Goal: Transaction & Acquisition: Purchase product/service

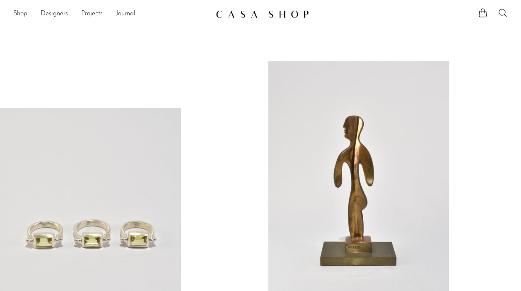
click at [504, 11] on icon at bounding box center [503, 13] width 10 height 10
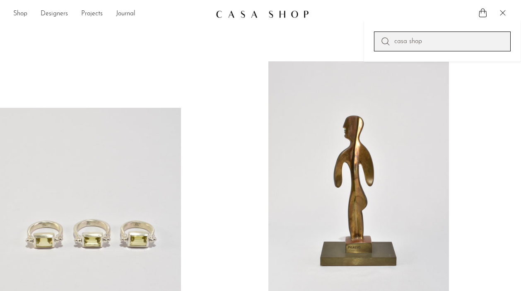
type input "casa shop"
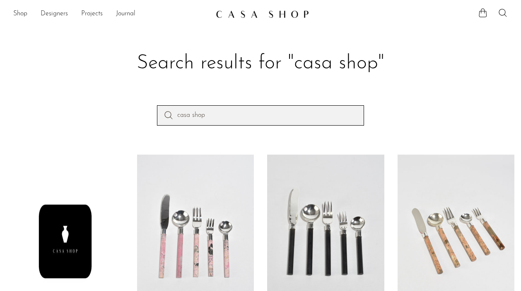
drag, startPoint x: 287, startPoint y: 115, endPoint x: 92, endPoint y: 71, distance: 199.6
type input "resin candle"
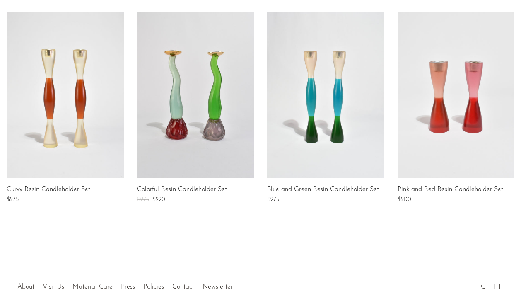
scroll to position [160, 0]
